Goal: Task Accomplishment & Management: Use online tool/utility

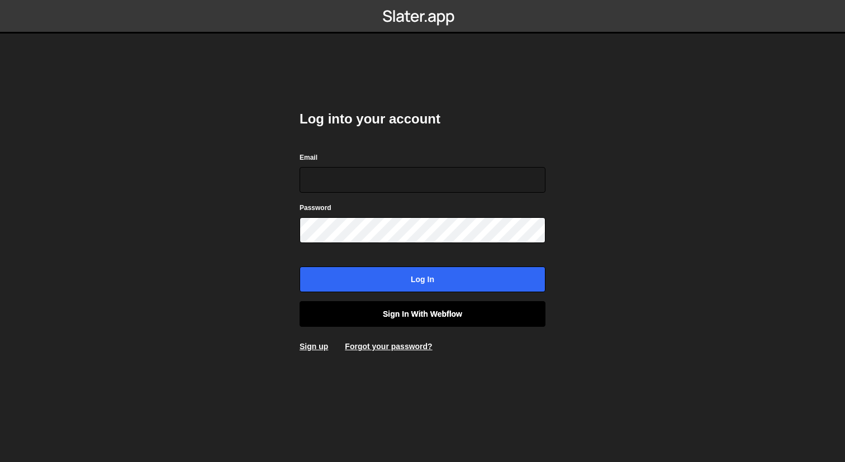
click at [421, 316] on link "Sign in with Webflow" at bounding box center [423, 314] width 246 height 26
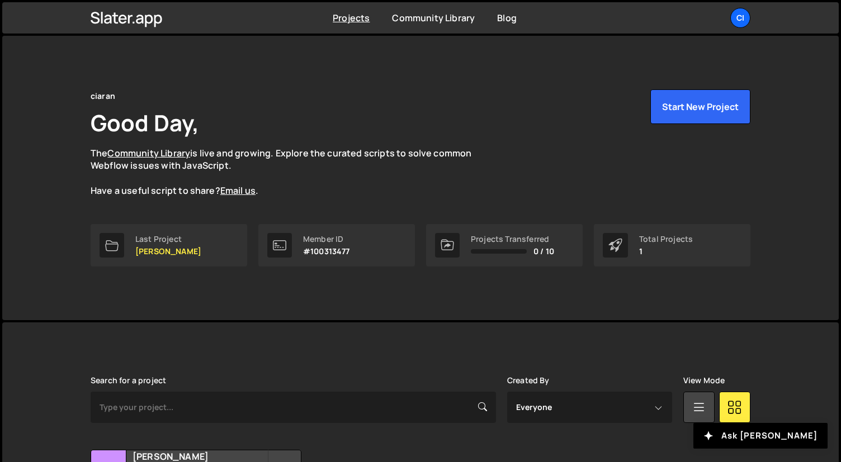
scroll to position [113, 0]
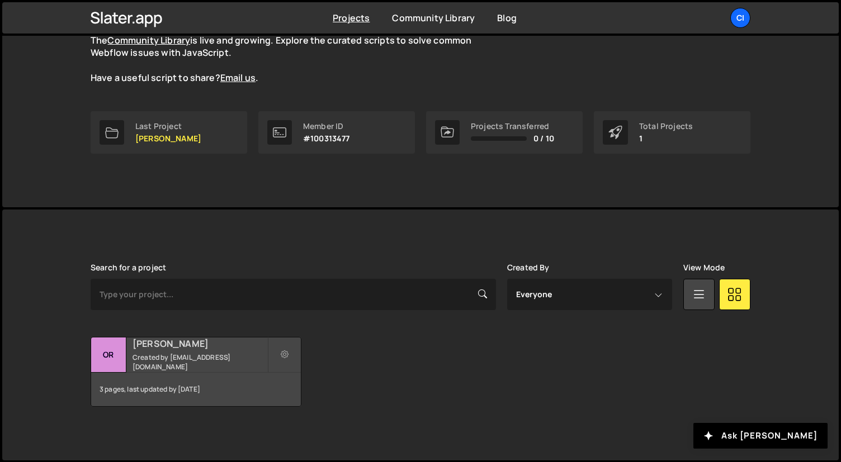
click at [211, 350] on h2 "[PERSON_NAME]" at bounding box center [199, 344] width 135 height 12
click at [212, 350] on h2 "[PERSON_NAME]" at bounding box center [199, 344] width 135 height 12
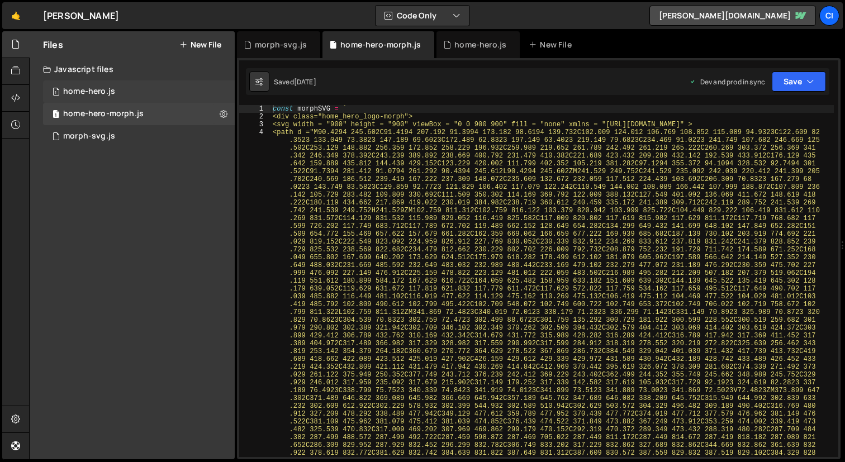
click at [112, 90] on div "home-hero.js" at bounding box center [89, 92] width 52 height 10
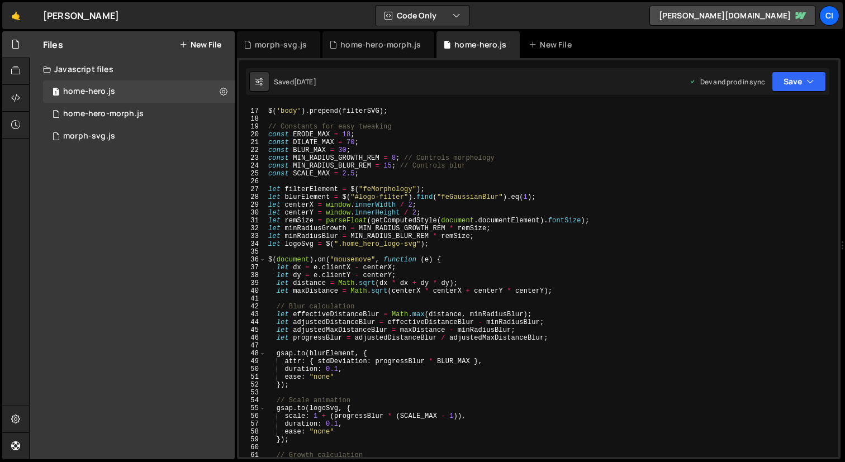
scroll to position [470, 0]
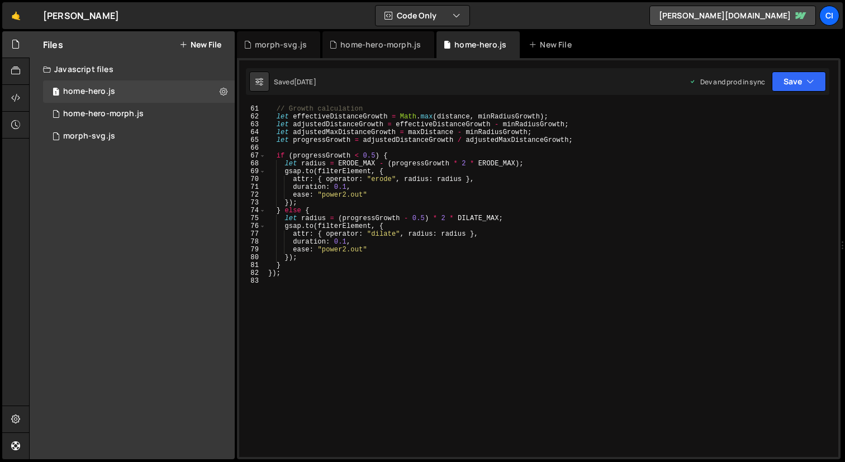
type textarea "});"
click at [355, 274] on div "// Growth calculation let effectiveDistanceGrowth = Math . max ( distance , min…" at bounding box center [550, 289] width 568 height 368
paste textarea "});"
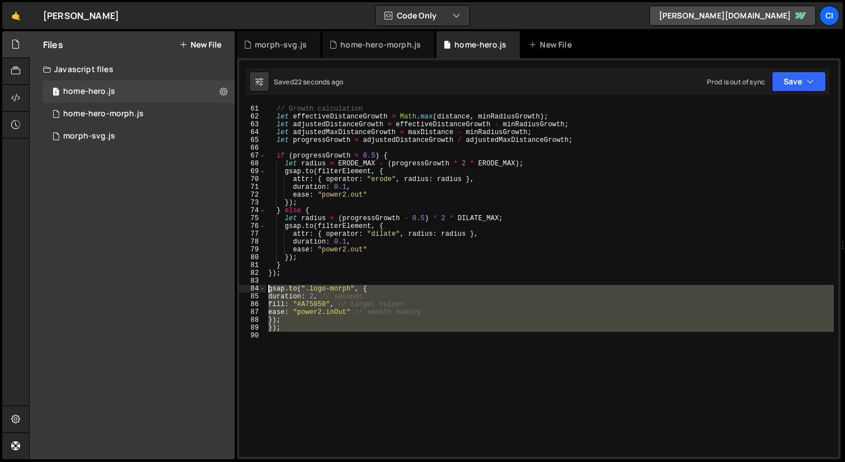
drag, startPoint x: 323, startPoint y: 334, endPoint x: 266, endPoint y: 292, distance: 70.7
click at [265, 292] on div "}); 61 62 63 64 65 66 67 68 69 70 71 72 73 74 75 76 77 78 79 80 81 82 83 84 85 …" at bounding box center [538, 281] width 599 height 352
type textarea "[DOMAIN_NAME](".logo-morph", { duration: 2, // seconds"
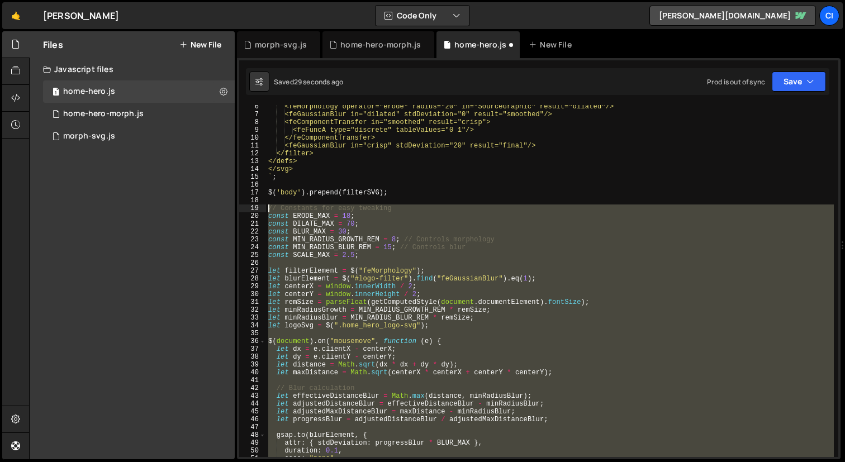
scroll to position [22, 0]
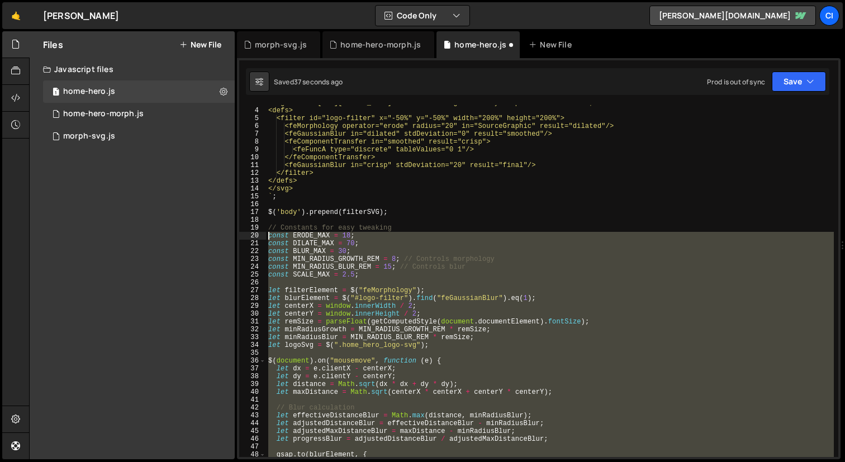
drag, startPoint x: 305, startPoint y: 314, endPoint x: 257, endPoint y: 234, distance: 92.5
click at [257, 234] on div "3 4 5 6 7 8 9 10 11 12 13 14 15 16 17 18 19 20 21 22 23 24 25 26 27 28 29 30 31…" at bounding box center [538, 281] width 599 height 352
type textarea "const ERODE_MAX = 18; const DILATE_MAX = 70;"
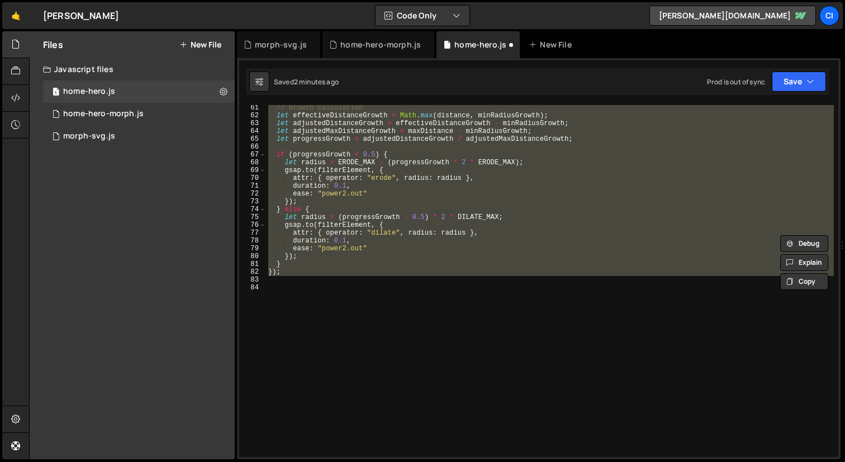
scroll to position [477, 0]
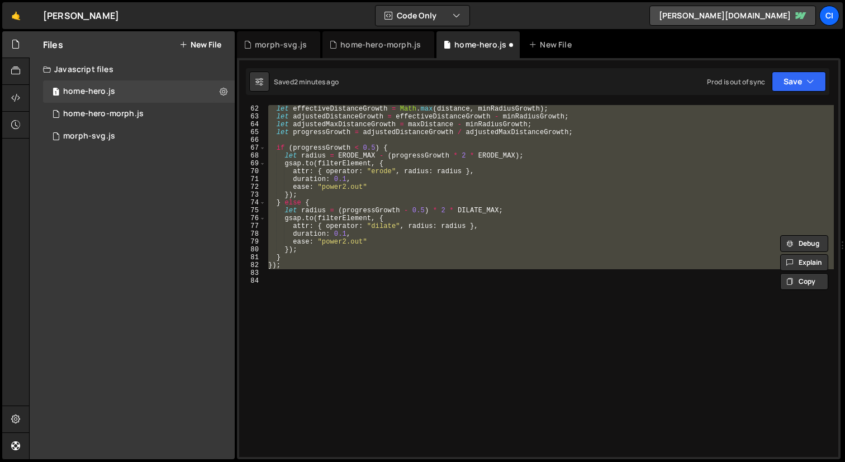
click at [339, 306] on div "let effectiveDistanceGrowth = Math . max ( distance , minRadiusGrowth ) ; let a…" at bounding box center [550, 289] width 568 height 368
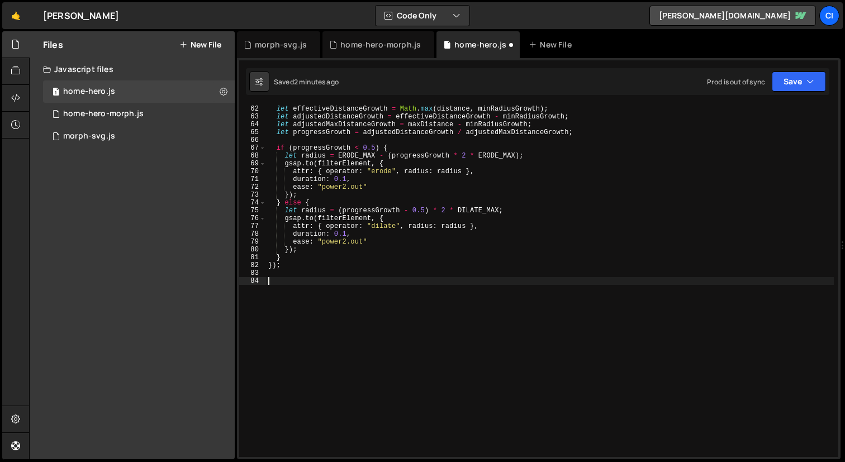
paste textarea "});"
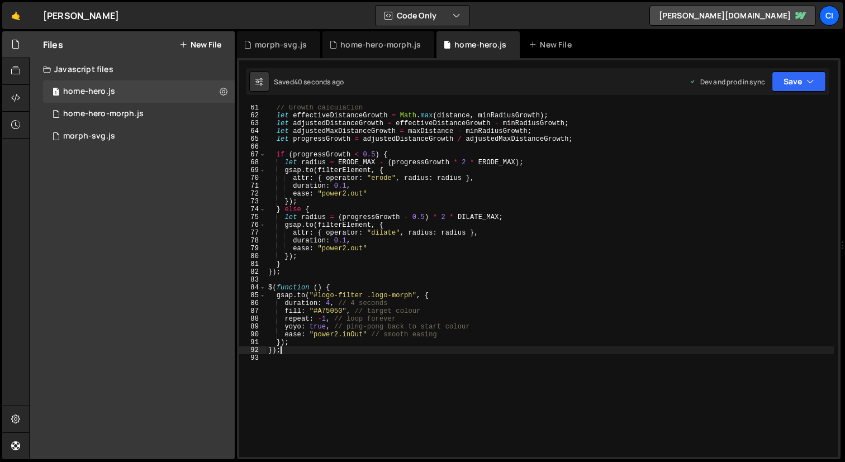
scroll to position [471, 0]
drag, startPoint x: 368, startPoint y: 296, endPoint x: 323, endPoint y: 296, distance: 45.3
click at [316, 296] on div "// Growth calculation let effectiveDistanceGrowth = Math . max ( distance , min…" at bounding box center [550, 288] width 568 height 368
type textarea "[DOMAIN_NAME](".logo-morph", {"
click at [478, 360] on div "// Growth calculation let effectiveDistanceGrowth = Math . max ( distance , min…" at bounding box center [550, 288] width 568 height 368
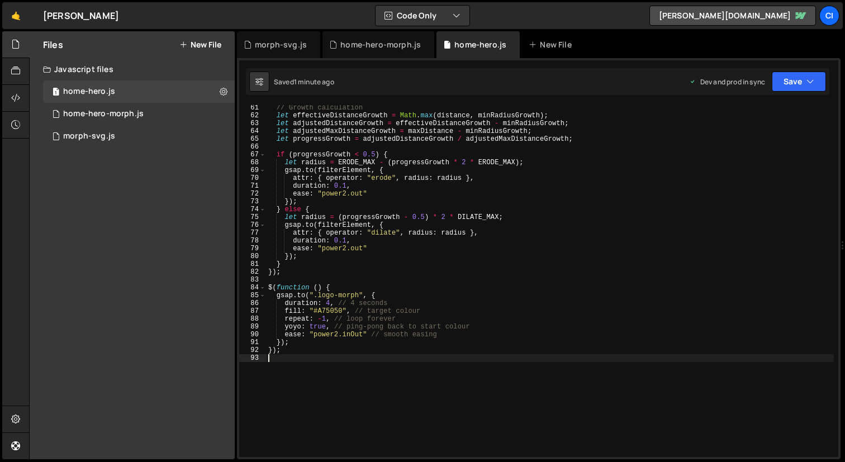
click at [312, 363] on div "// Growth calculation let effectiveDistanceGrowth = Math . max ( distance , min…" at bounding box center [550, 288] width 568 height 368
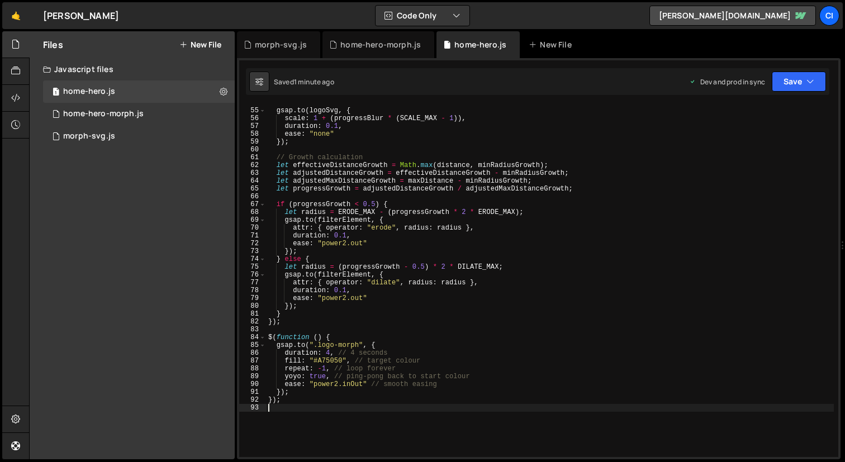
scroll to position [425, 0]
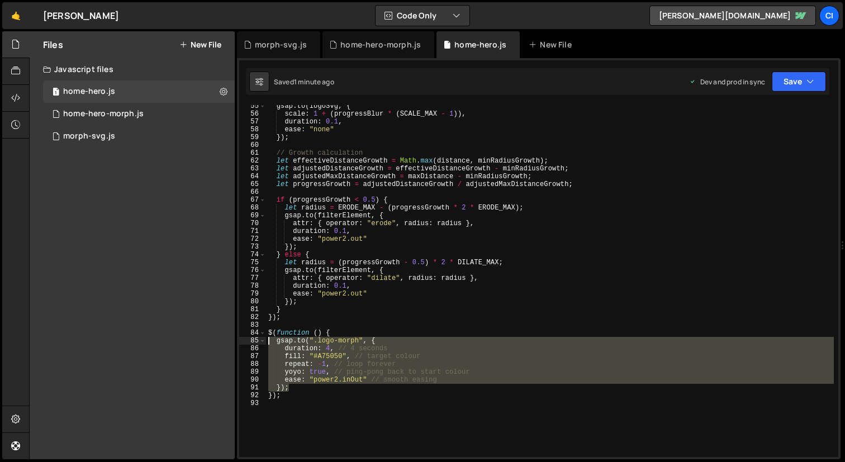
drag, startPoint x: 279, startPoint y: 384, endPoint x: 235, endPoint y: 343, distance: 60.9
click at [235, 343] on div "Files New File Javascript files 1 home-hero.js 0 1 home-hero-morph.js 0 1 morph…" at bounding box center [437, 245] width 816 height 429
type textarea "[DOMAIN_NAME](".logo-morph", { duration: 4, // 4 seconds"
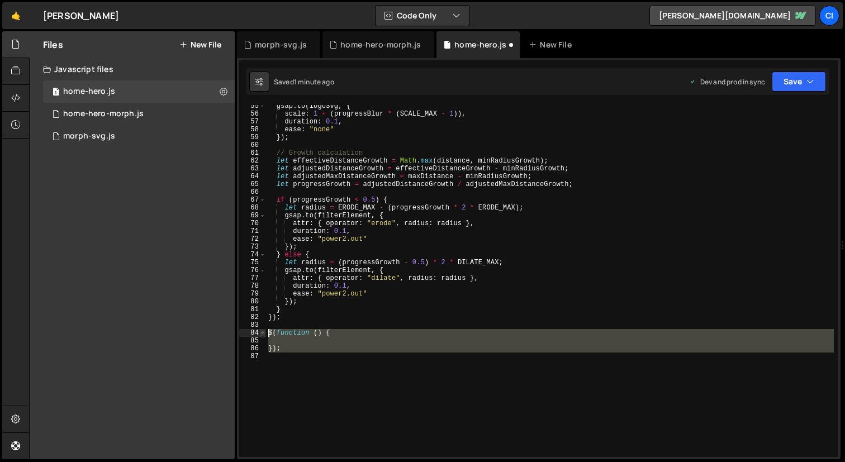
drag, startPoint x: 298, startPoint y: 373, endPoint x: 262, endPoint y: 330, distance: 56.3
click at [260, 330] on div "55 56 57 58 59 60 61 62 63 64 65 66 67 68 69 70 71 72 73 74 75 76 77 78 79 80 8…" at bounding box center [538, 281] width 599 height 352
type textarea "$(function () {"
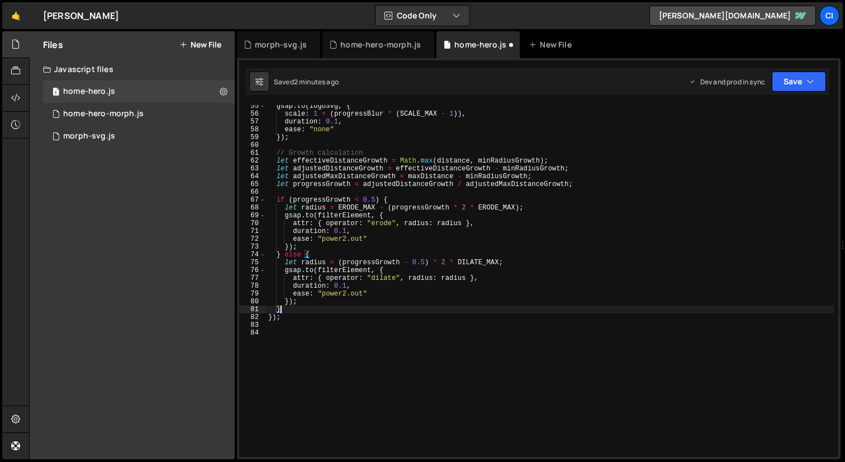
click at [293, 310] on div "gsap . to ( logoSvg , { scale : 1 + ( progressBlur * ( SCALE_MAX - 1 )) , durat…" at bounding box center [550, 286] width 568 height 368
type textarea "}"
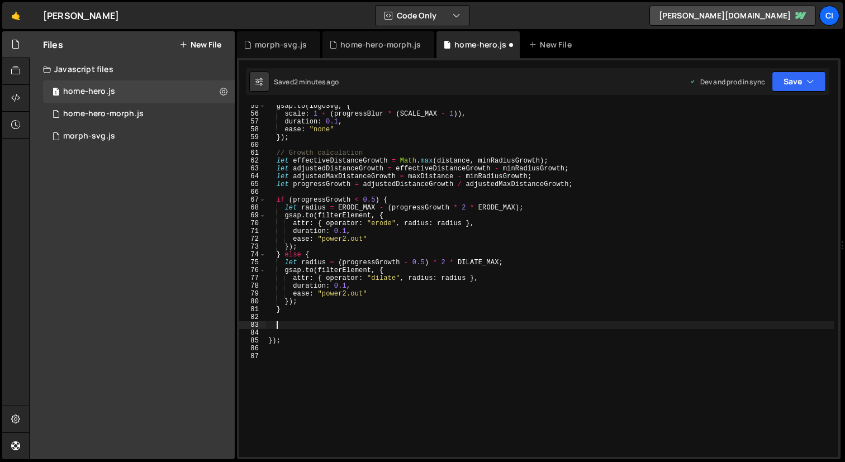
paste textarea "});"
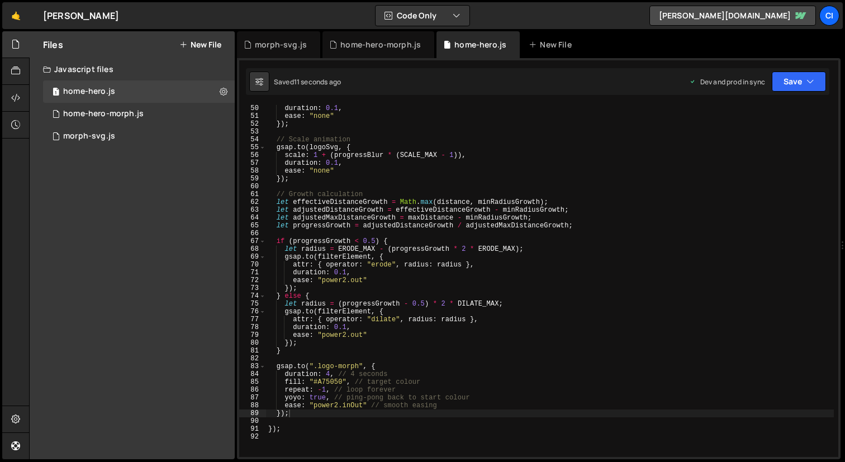
scroll to position [392, 0]
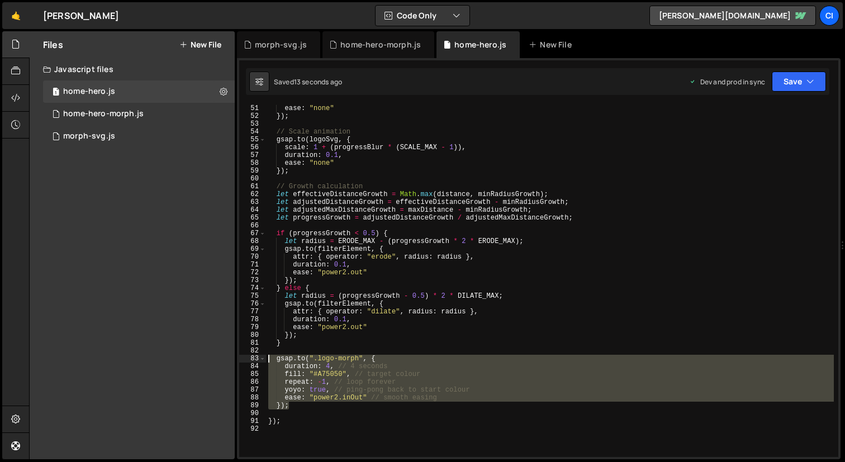
drag, startPoint x: 300, startPoint y: 406, endPoint x: 230, endPoint y: 361, distance: 83.3
click at [230, 361] on div "Files New File Javascript files 1 home-hero.js 0 1 home-hero-morph.js 0 1 morph…" at bounding box center [437, 245] width 816 height 429
type textarea "[DOMAIN_NAME](".logo-morph", { duration: 4, // 4 seconds"
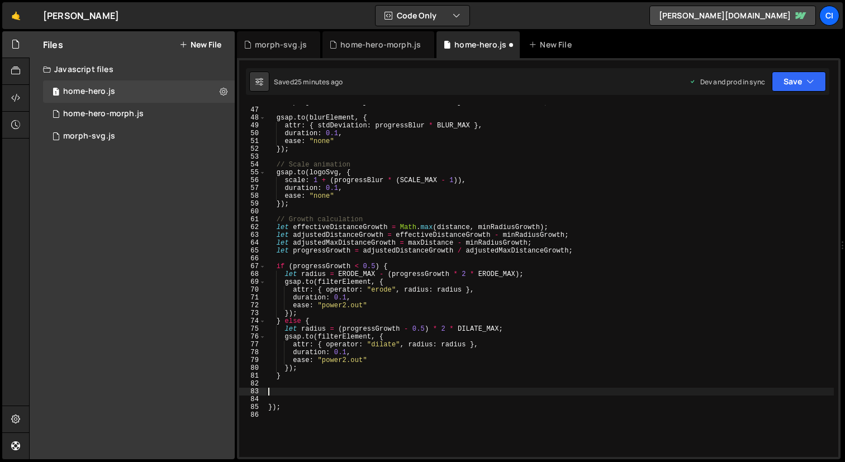
scroll to position [359, 0]
paste textarea "});"
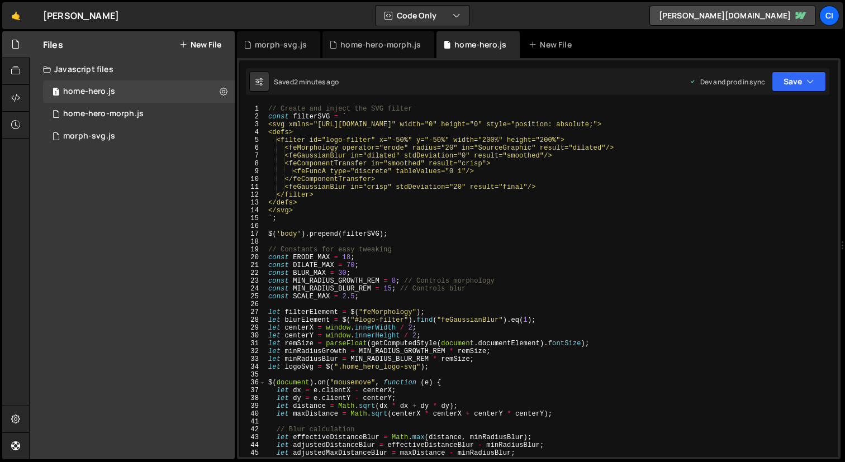
scroll to position [0, 0]
click at [107, 116] on div "home-hero-morph.js" at bounding box center [103, 114] width 80 height 10
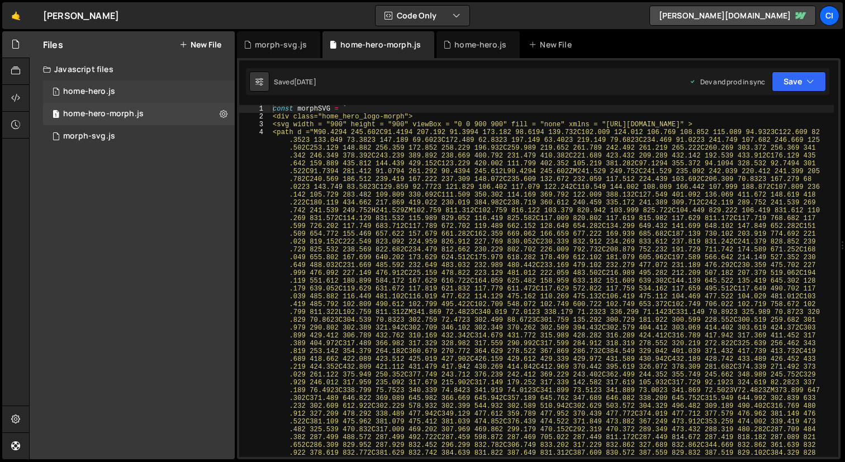
click at [103, 94] on div "home-hero.js" at bounding box center [89, 92] width 52 height 10
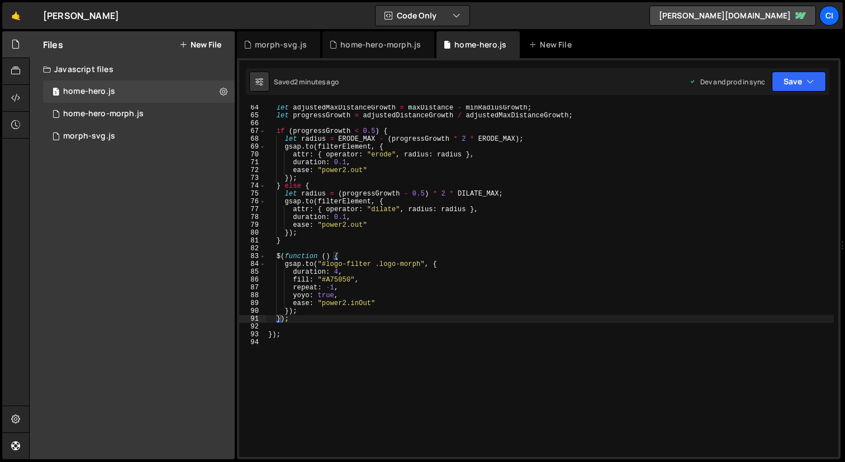
scroll to position [556, 0]
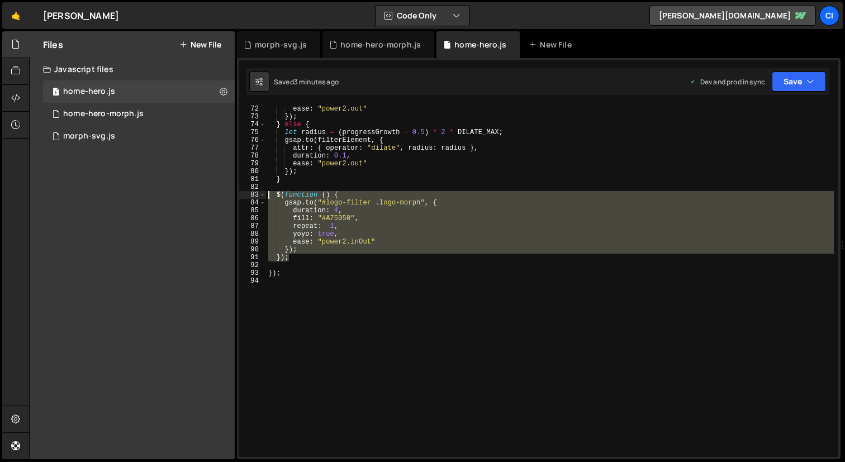
drag, startPoint x: 296, startPoint y: 260, endPoint x: 244, endPoint y: 196, distance: 83.0
click at [244, 196] on div "}); 72 73 74 75 76 77 78 79 80 81 82 83 84 85 86 87 88 89 90 91 92 93 94 ease :…" at bounding box center [538, 281] width 599 height 352
type textarea "$(function () { [DOMAIN_NAME]("#logo-filter .logo-morph", {"
click at [83, 138] on div "morph-svg.js" at bounding box center [89, 136] width 52 height 10
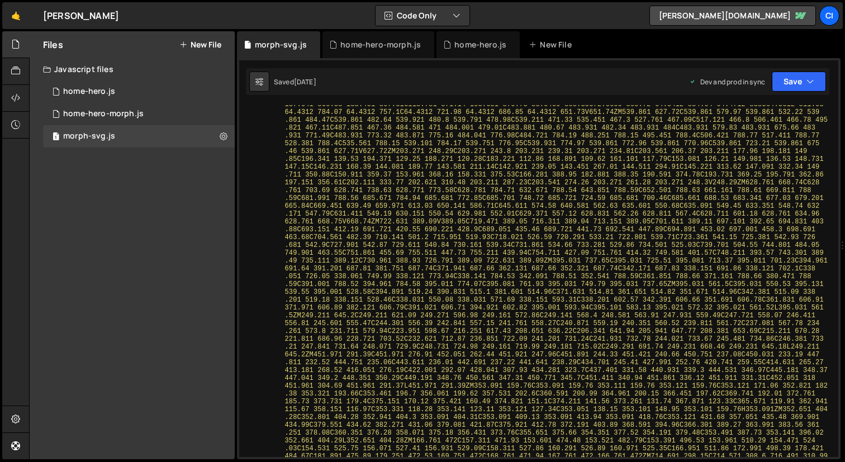
scroll to position [7309, 0]
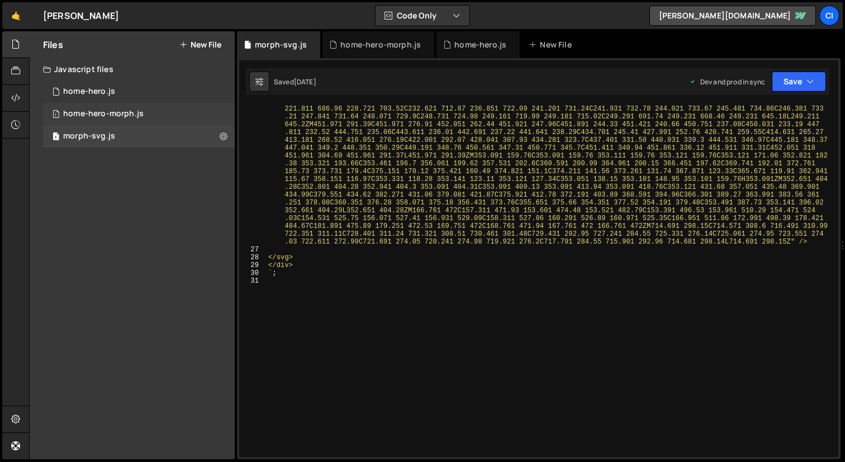
click at [117, 112] on div "home-hero-morph.js" at bounding box center [103, 114] width 80 height 10
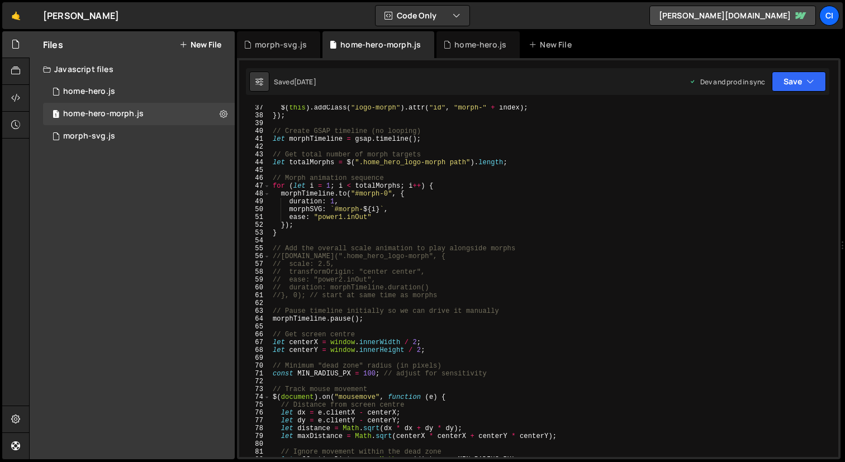
scroll to position [4586, 0]
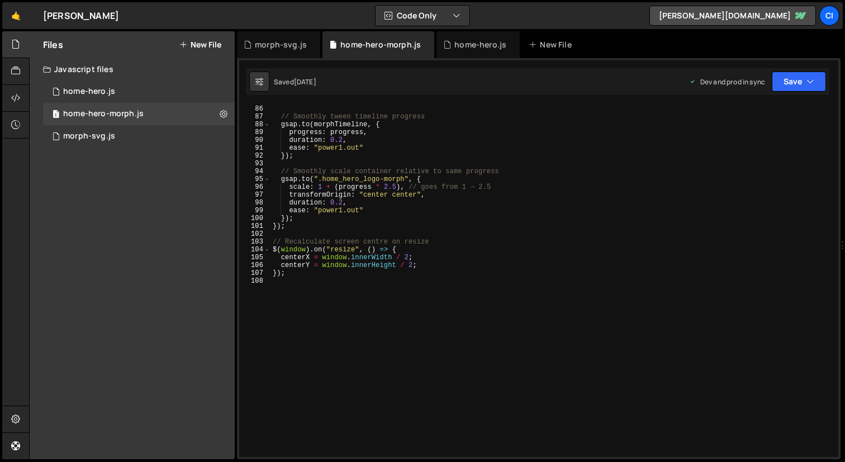
click at [327, 309] on div "// Smoothly tween timeline progress gsap . to ( morphTimeline , { progress : pr…" at bounding box center [552, 289] width 563 height 368
click at [302, 233] on div "// Smoothly tween timeline progress gsap . to ( morphTimeline , { progress : pr…" at bounding box center [552, 289] width 563 height 368
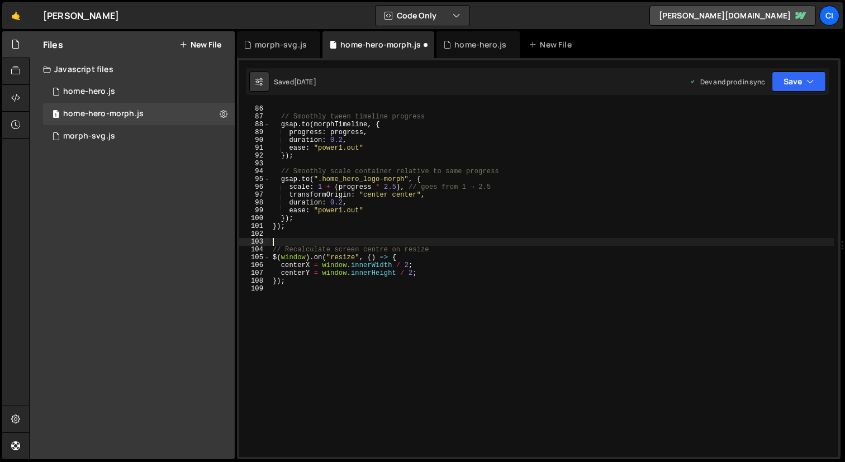
paste textarea "});"
type textarea "});"
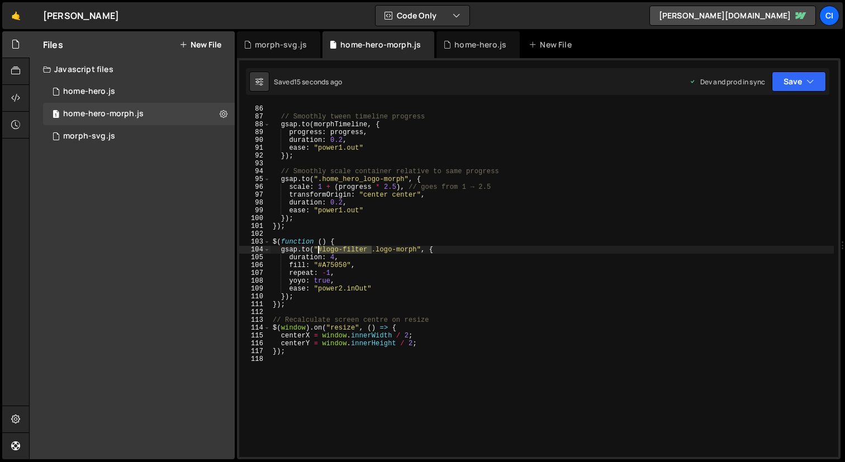
drag, startPoint x: 362, startPoint y: 251, endPoint x: 322, endPoint y: 251, distance: 39.7
click at [318, 251] on div "// Smoothly tween timeline progress gsap . to ( morphTimeline , { progress : pr…" at bounding box center [552, 289] width 563 height 368
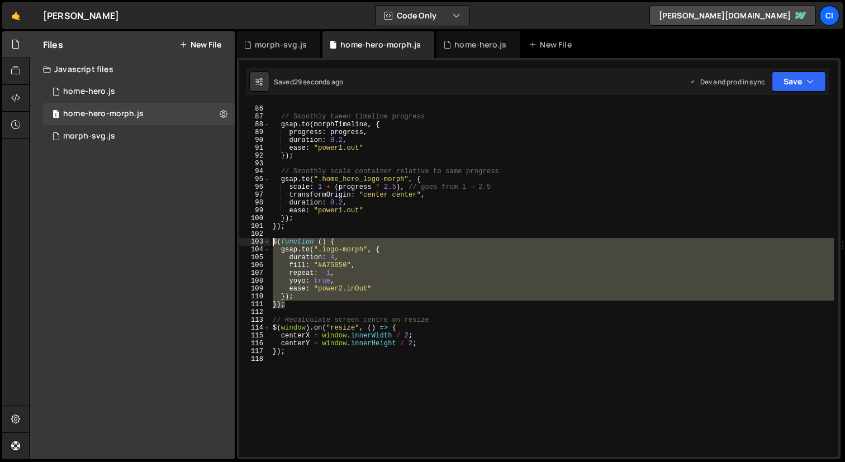
drag, startPoint x: 293, startPoint y: 306, endPoint x: 258, endPoint y: 244, distance: 71.6
click at [258, 244] on div "[DOMAIN_NAME](".logo-morph", { 86 87 88 89 90 91 92 93 94 95 96 97 98 99 100 10…" at bounding box center [538, 281] width 599 height 352
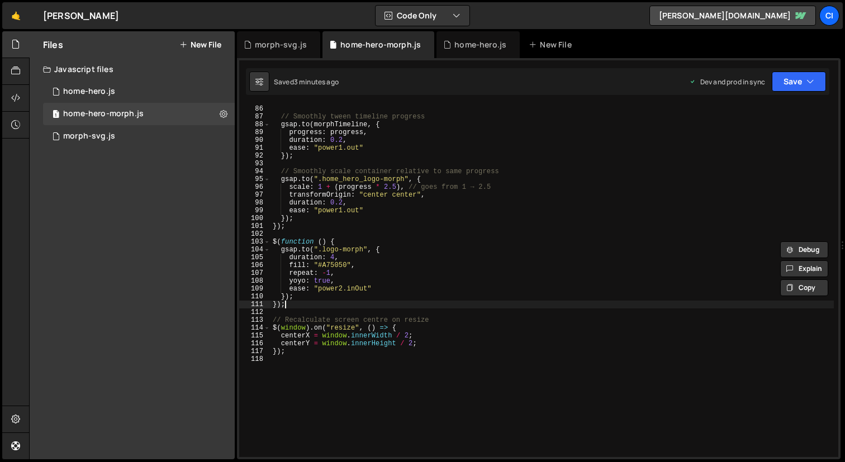
click at [315, 303] on div "// Smoothly tween timeline progress gsap . to ( morphTimeline , { progress : pr…" at bounding box center [552, 289] width 563 height 368
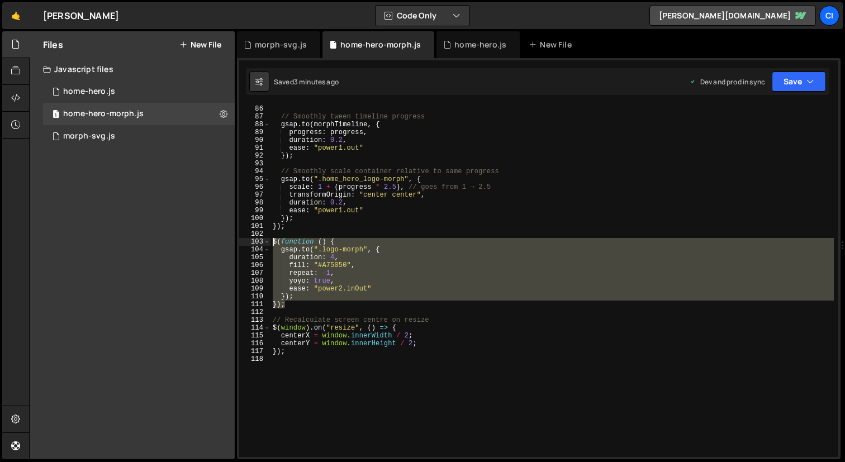
drag, startPoint x: 271, startPoint y: 292, endPoint x: 260, endPoint y: 241, distance: 52.1
click at [260, 241] on div "}); 86 87 88 89 90 91 92 93 94 95 96 97 98 99 100 101 102 103 104 105 106 107 1…" at bounding box center [538, 281] width 599 height 352
type textarea "$(function () { [DOMAIN_NAME](".logo-morph", {"
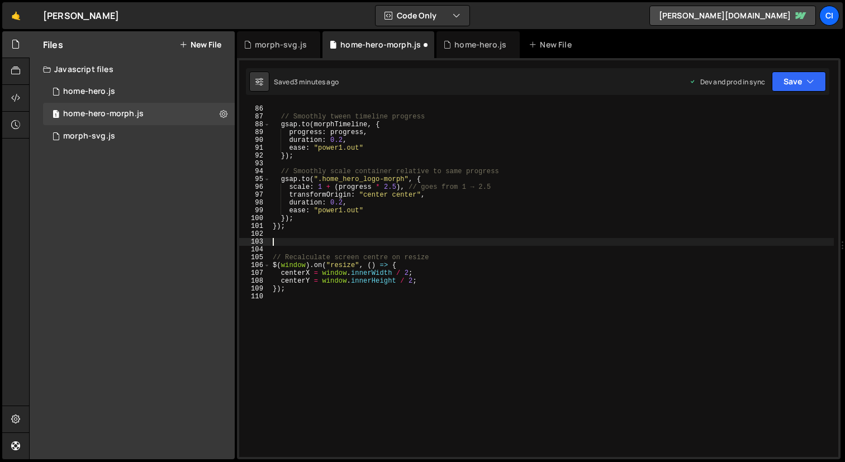
paste textarea "});"
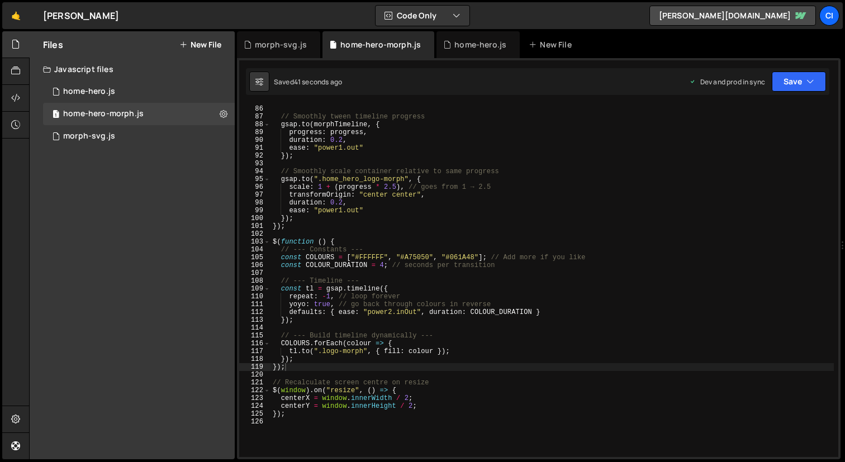
scroll to position [4585, 0]
click at [383, 258] on div "let progress = gsap . utils . clamp ( 0 , 1 , adjustedDistance / adjustedMaxDis…" at bounding box center [552, 282] width 563 height 368
drag, startPoint x: 385, startPoint y: 258, endPoint x: 363, endPoint y: 259, distance: 21.8
click at [353, 258] on div "let progress = gsap . utils . clamp ( 0 , 1 , adjustedDistance / adjustedMaxDis…" at bounding box center [552, 282] width 563 height 368
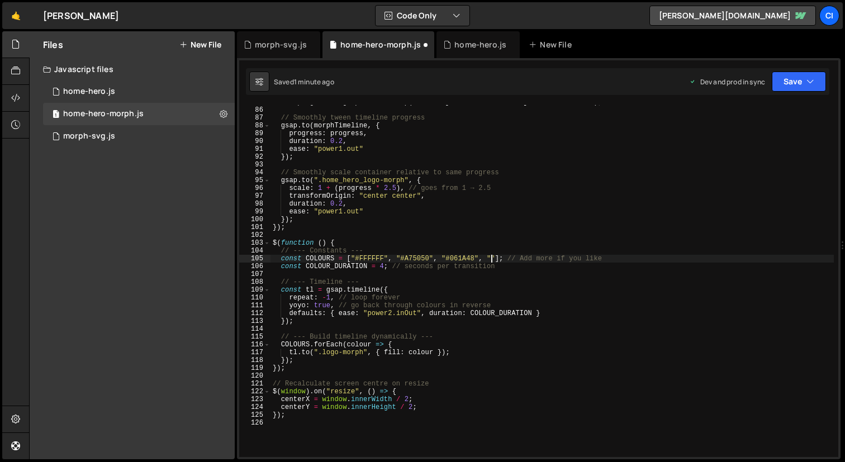
paste textarea "F9E5B7""
click at [383, 269] on div "let progress = gsap . utils . clamp ( 0 , 1 , adjustedDistance / adjustedMaxDis…" at bounding box center [552, 282] width 563 height 368
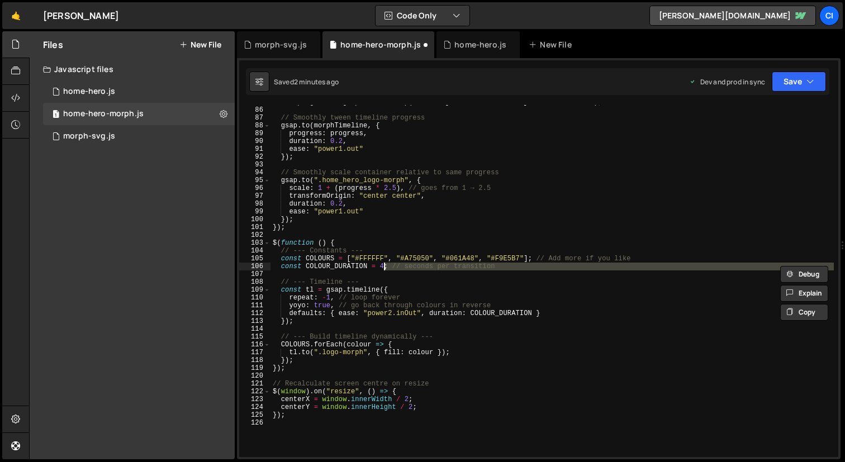
click at [385, 267] on div "let progress = gsap . utils . clamp ( 0 , 1 , adjustedDistance / adjustedMaxDis…" at bounding box center [552, 281] width 563 height 352
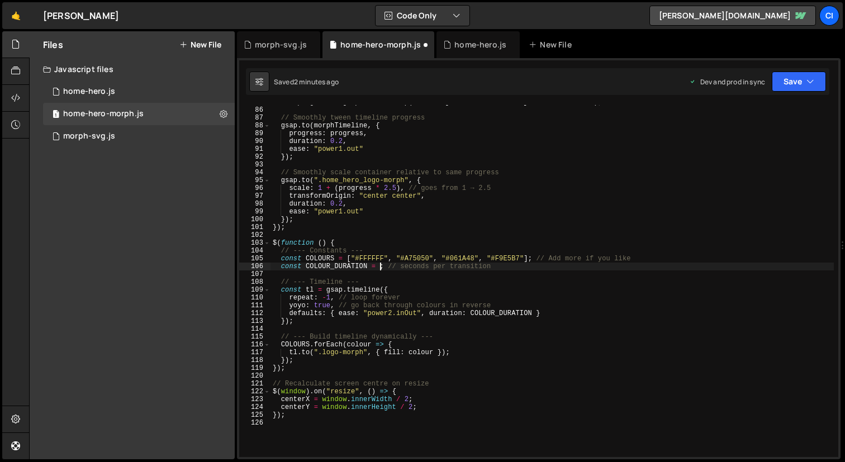
scroll to position [0, 10]
drag, startPoint x: 479, startPoint y: 259, endPoint x: 439, endPoint y: 260, distance: 40.3
click at [436, 260] on div "let progress = gsap . utils . clamp ( 0 , 1 , adjustedDistance / adjustedMaxDis…" at bounding box center [552, 282] width 563 height 368
click at [480, 259] on div "let progress = gsap . utils . clamp ( 0 , 1 , adjustedDistance / adjustedMaxDis…" at bounding box center [552, 281] width 563 height 352
paste textarea ", "#061A48""
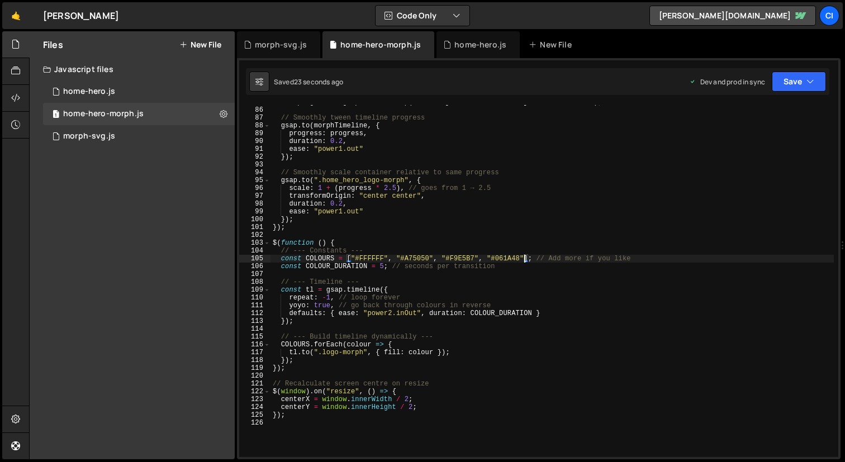
click at [386, 259] on div "let progress = gsap . utils . clamp ( 0 , 1 , adjustedDistance / adjustedMaxDis…" at bounding box center [552, 282] width 563 height 368
click at [524, 257] on div "let progress = gsap . utils . clamp ( 0 , 1 , adjustedDistance / adjustedMaxDis…" at bounding box center [552, 282] width 563 height 368
paste textarea "5E345D""
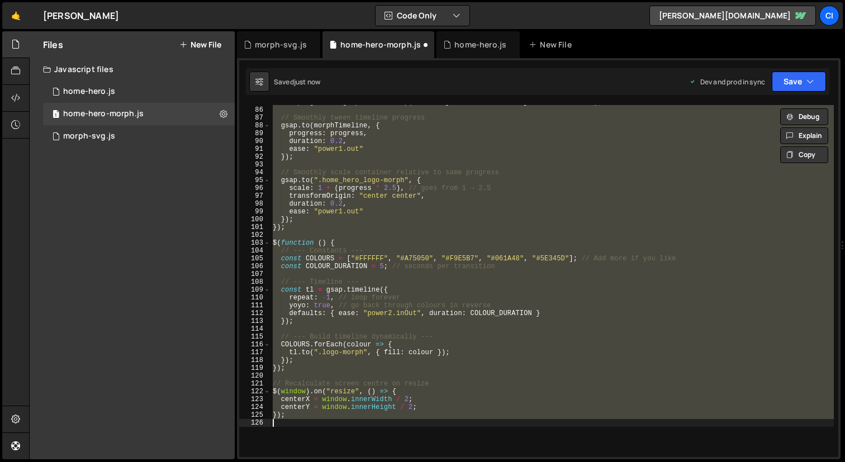
scroll to position [0, 1]
click at [555, 259] on div "let progress = gsap . utils . clamp ( 0 , 1 , adjustedDistance / adjustedMaxDis…" at bounding box center [552, 281] width 563 height 352
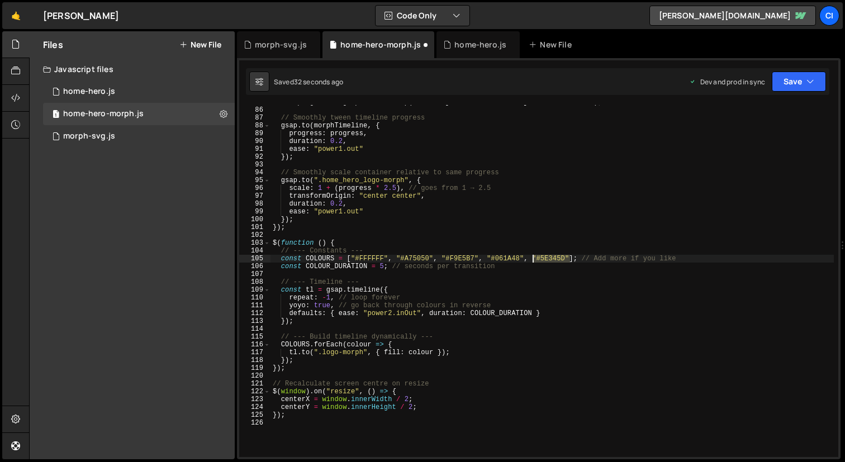
drag, startPoint x: 567, startPoint y: 258, endPoint x: 532, endPoint y: 258, distance: 34.7
click at [532, 258] on div "let progress = gsap . utils . clamp ( 0 , 1 , adjustedDistance / adjustedMaxDis…" at bounding box center [552, 282] width 563 height 368
paste textarea "5E345D""#"
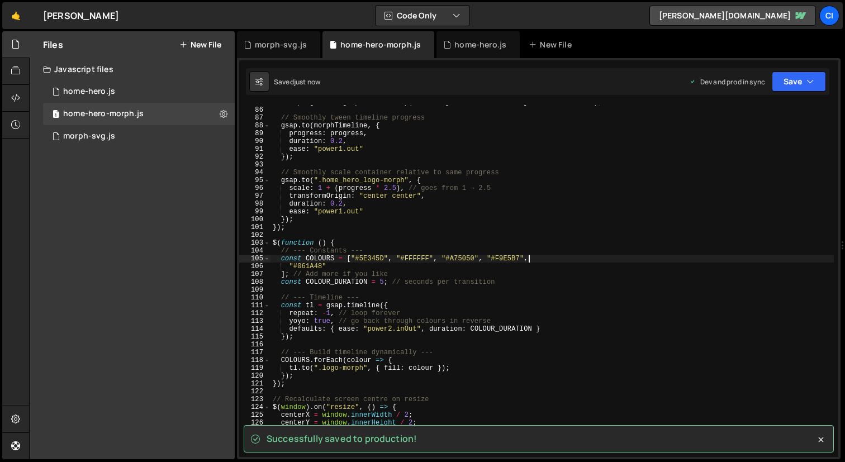
click at [591, 255] on div "let progress = gsap . utils . clamp ( 0 , 1 , adjustedDistance / adjustedMaxDis…" at bounding box center [552, 282] width 563 height 368
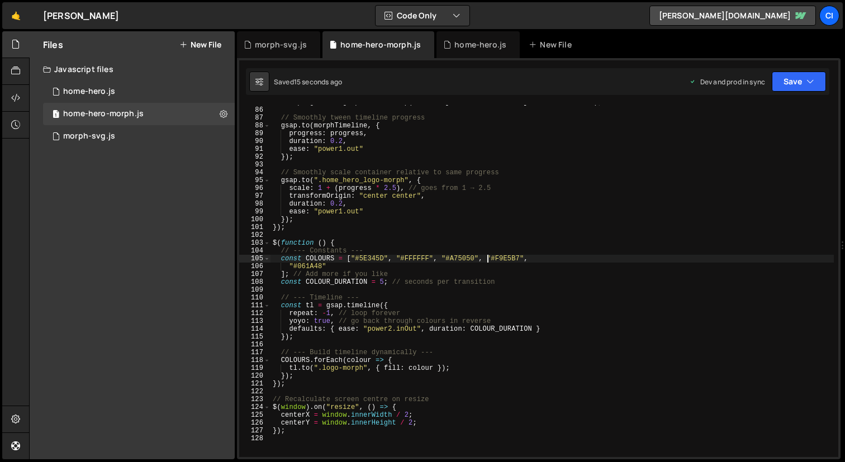
scroll to position [0, 1]
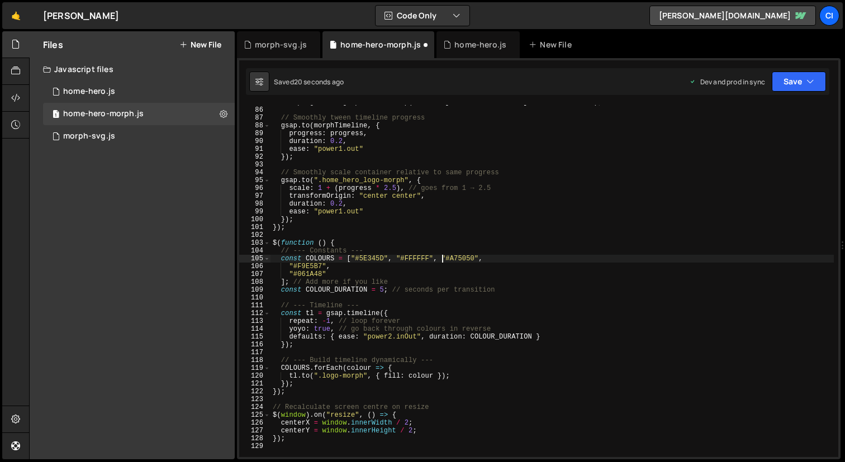
drag, startPoint x: 442, startPoint y: 259, endPoint x: 452, endPoint y: 259, distance: 9.5
click at [443, 259] on div "let progress = gsap . utils . clamp ( 0 , 1 , adjustedDistance / adjustedMaxDis…" at bounding box center [552, 282] width 563 height 368
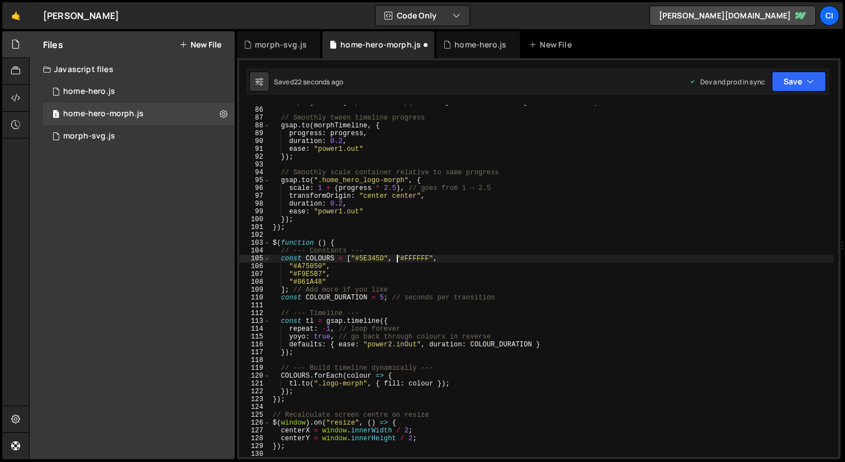
drag, startPoint x: 398, startPoint y: 258, endPoint x: 415, endPoint y: 258, distance: 17.3
click at [399, 258] on div "let progress = gsap . utils . clamp ( 0 , 1 , adjustedDistance / adjustedMaxDis…" at bounding box center [552, 282] width 563 height 368
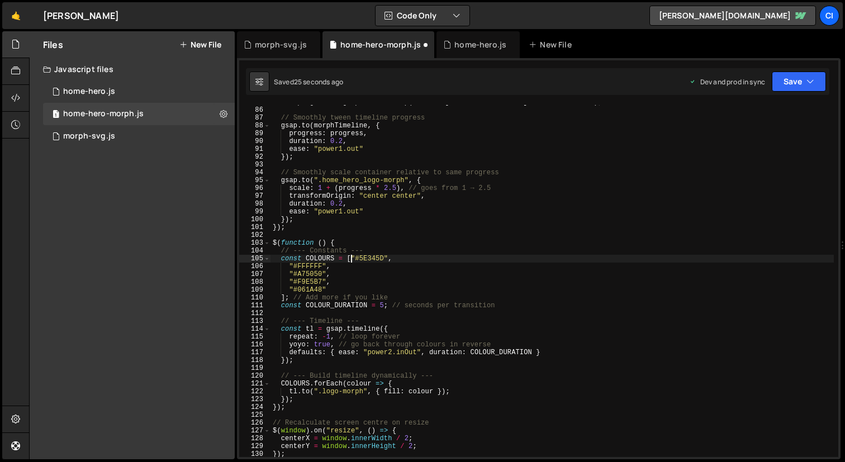
drag, startPoint x: 350, startPoint y: 258, endPoint x: 418, endPoint y: 262, distance: 67.8
click at [351, 258] on div "let progress = gsap . utils . clamp ( 0 , 1 , adjustedDistance / adjustedMaxDis…" at bounding box center [552, 282] width 563 height 368
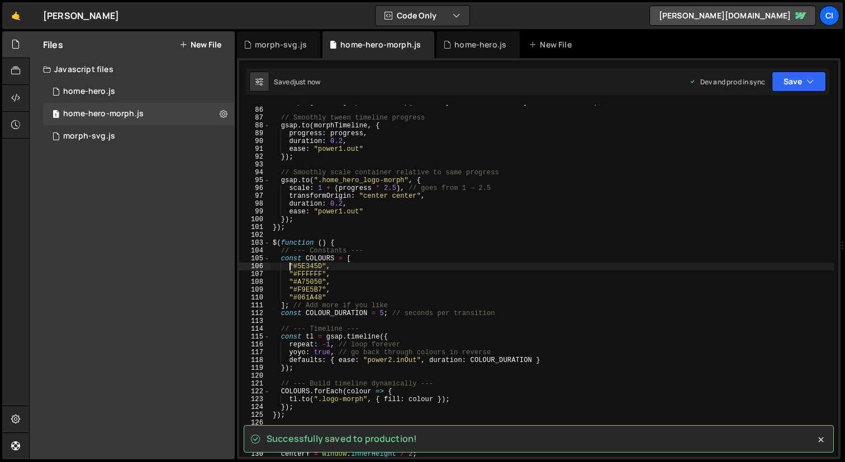
type textarea ""#5E345D","
